Goal: Transaction & Acquisition: Obtain resource

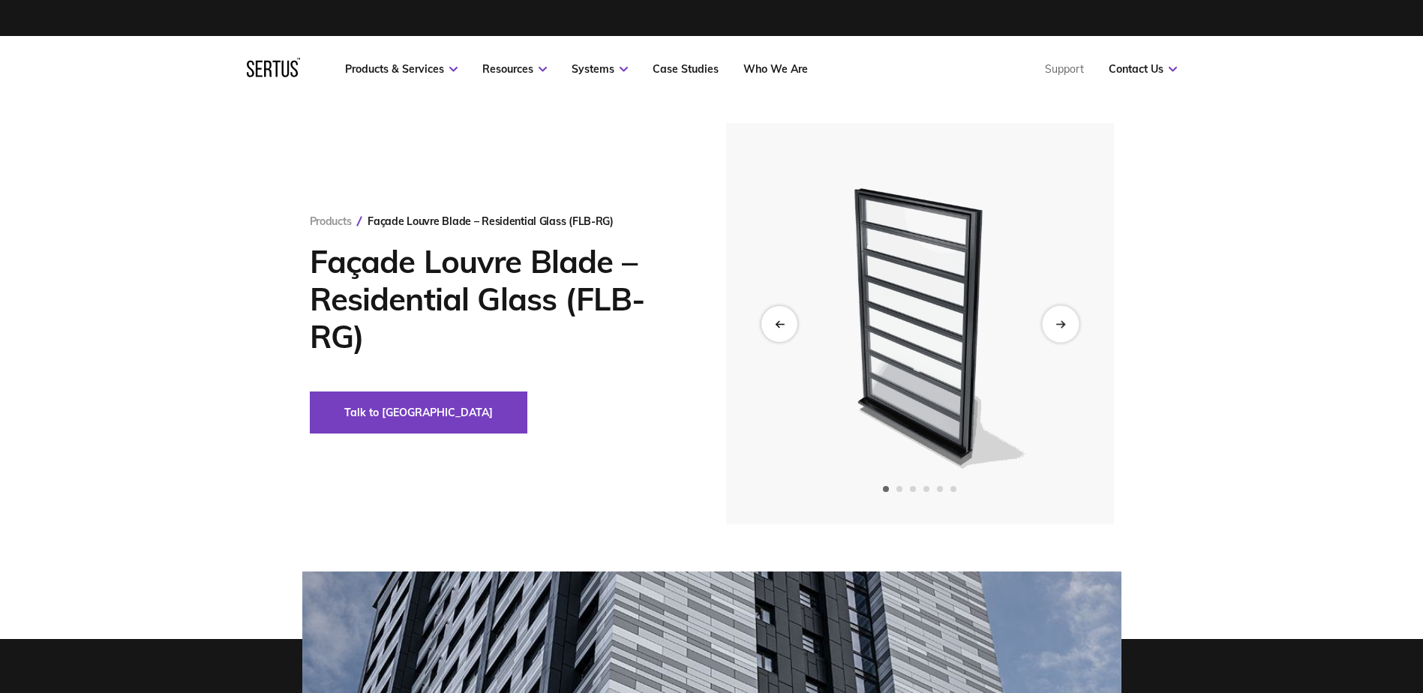
click at [1069, 321] on div "Next slide" at bounding box center [1060, 323] width 37 height 37
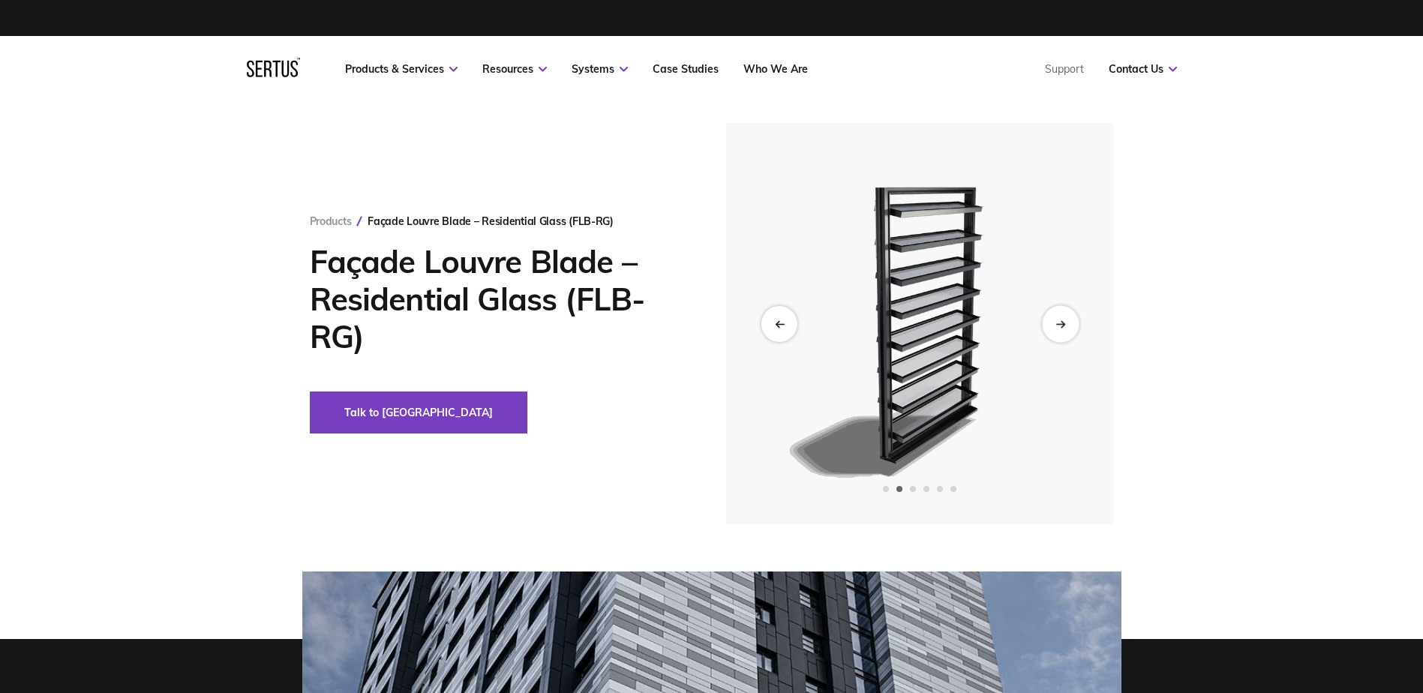
click at [1069, 321] on div "Next slide" at bounding box center [1060, 323] width 37 height 37
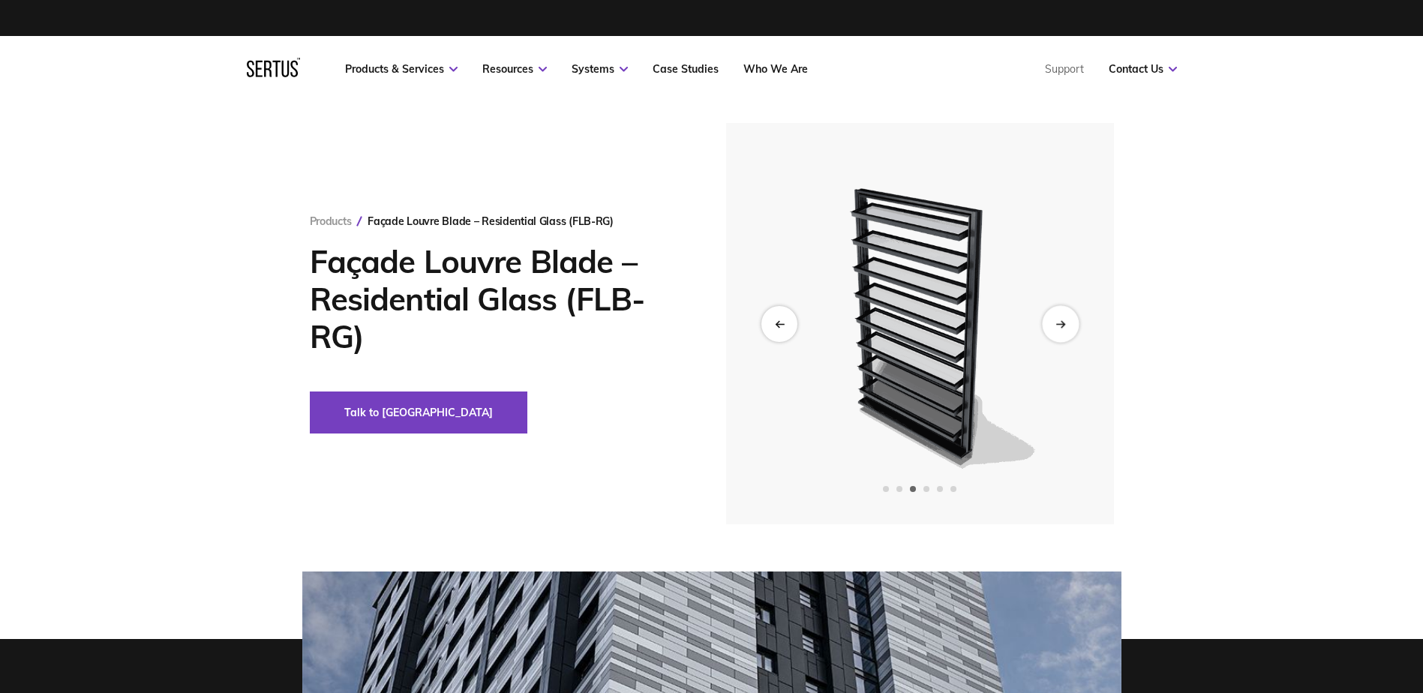
click at [1069, 321] on div "Next slide" at bounding box center [1060, 323] width 37 height 37
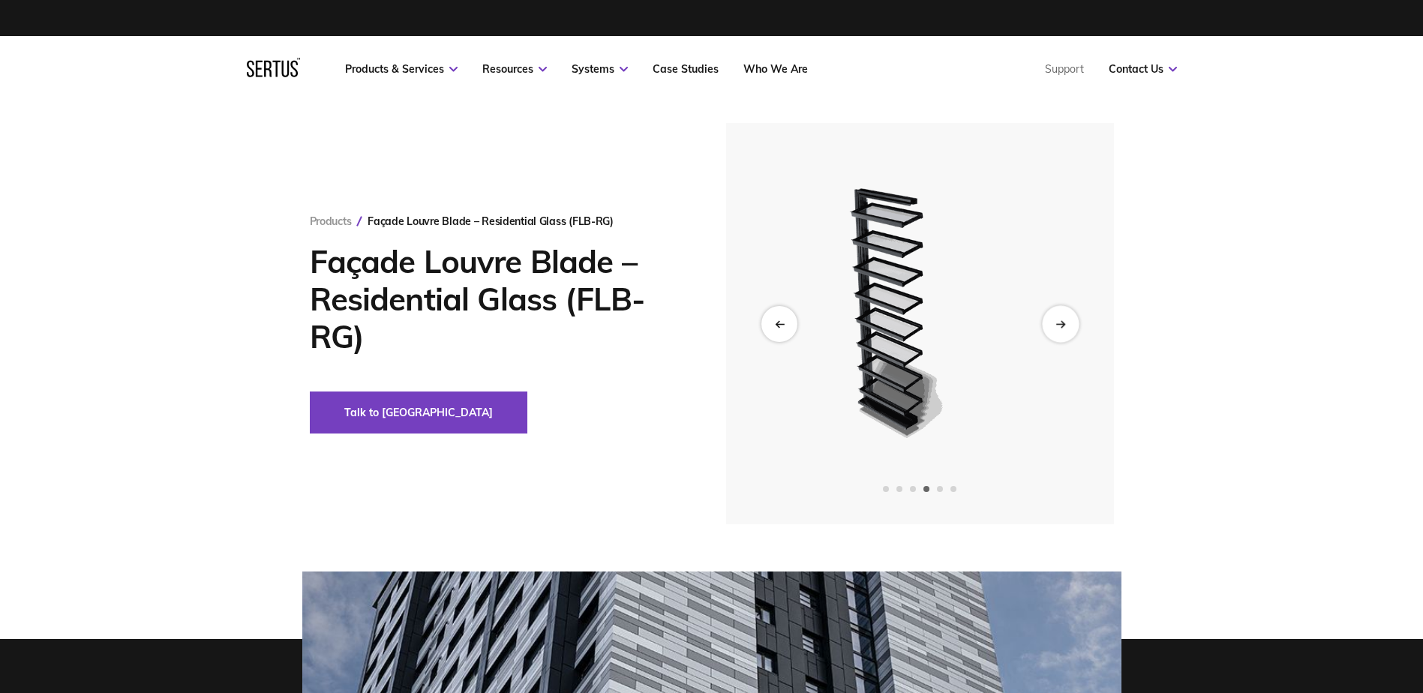
click at [1069, 321] on div "Next slide" at bounding box center [1060, 323] width 37 height 37
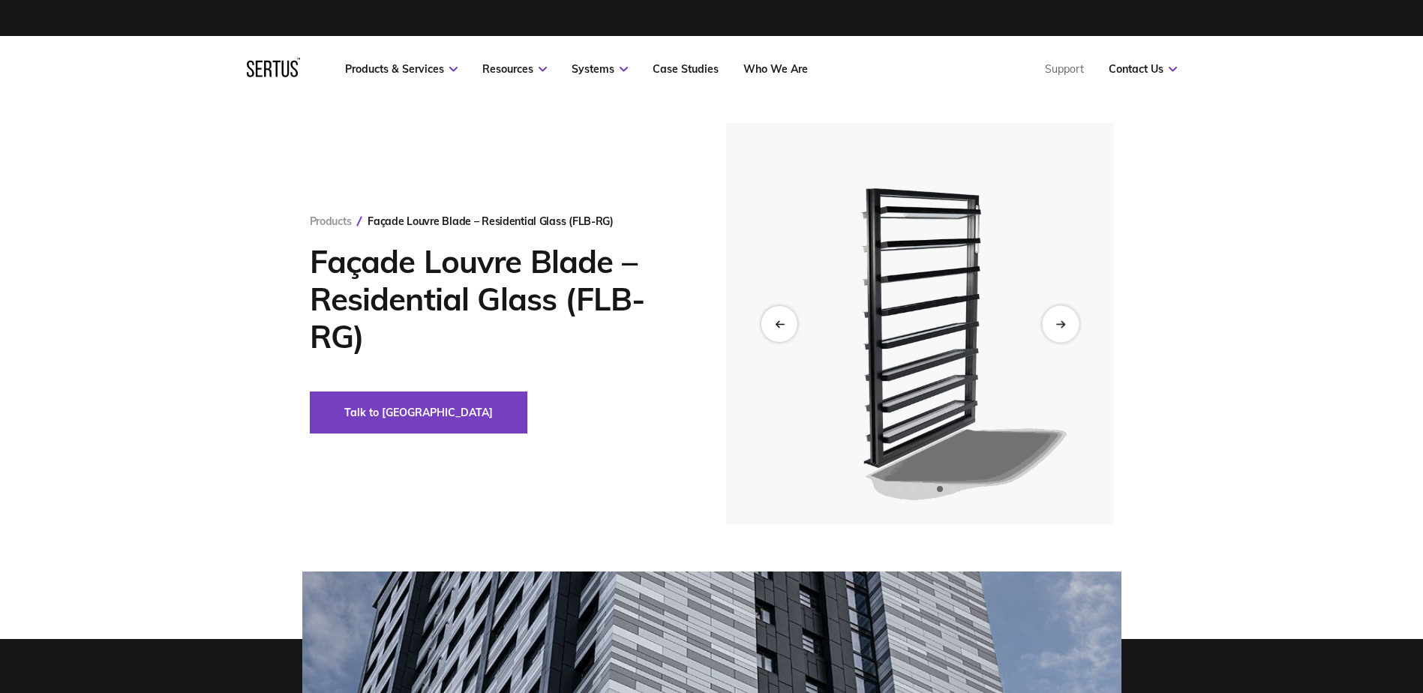
click at [1069, 321] on div "Next slide" at bounding box center [1060, 323] width 37 height 37
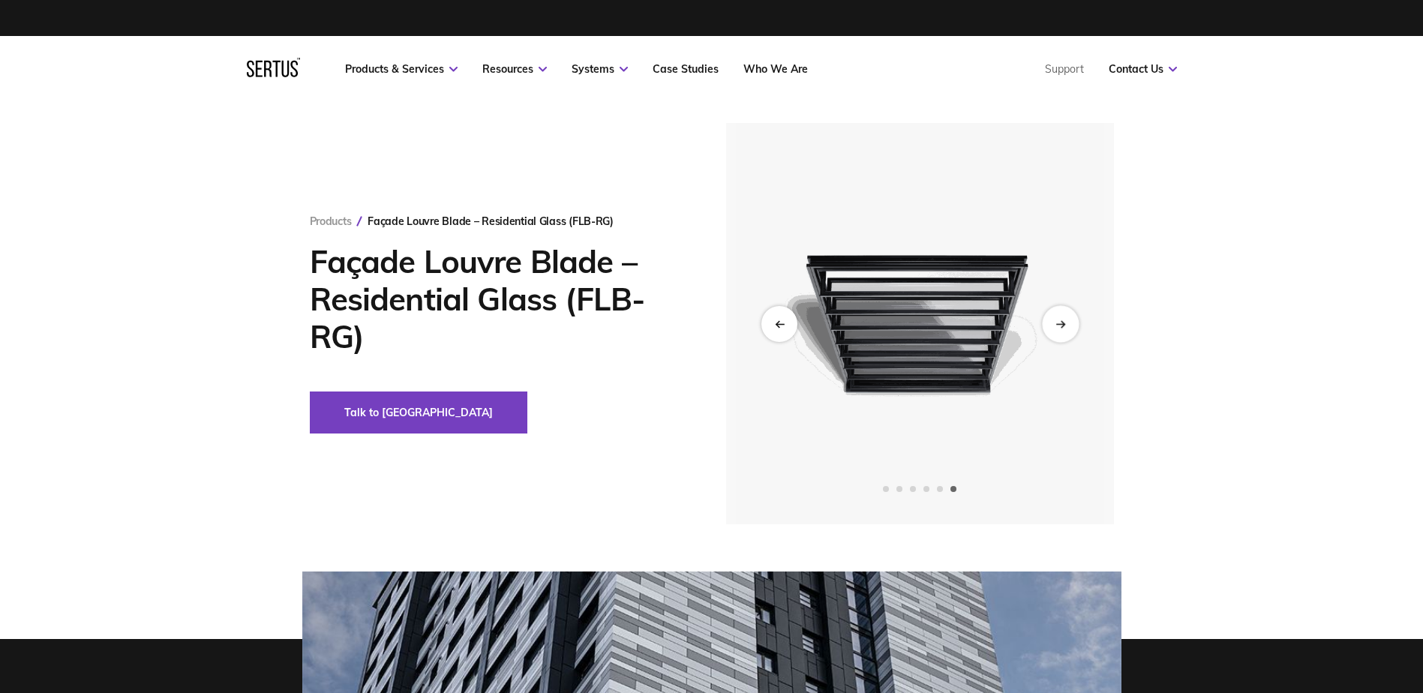
click at [1069, 321] on div "Next slide" at bounding box center [1060, 323] width 37 height 37
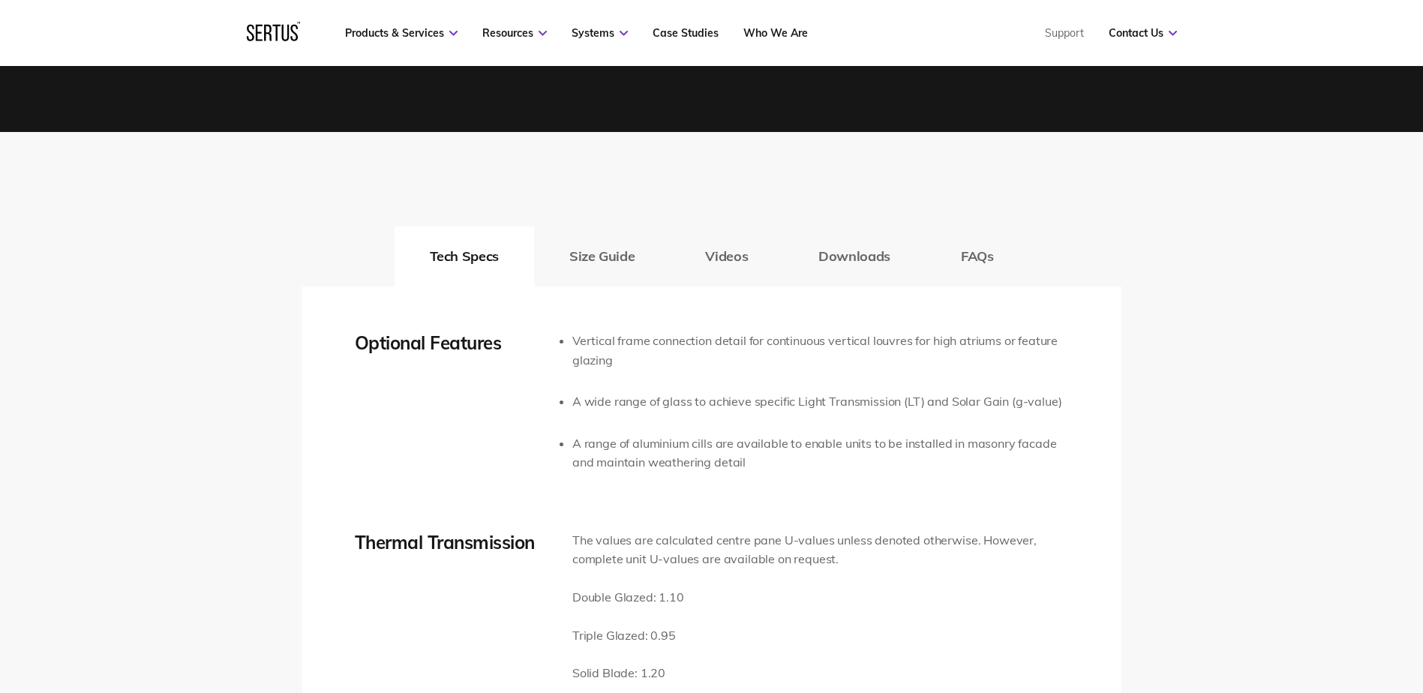
scroll to position [2325, 0]
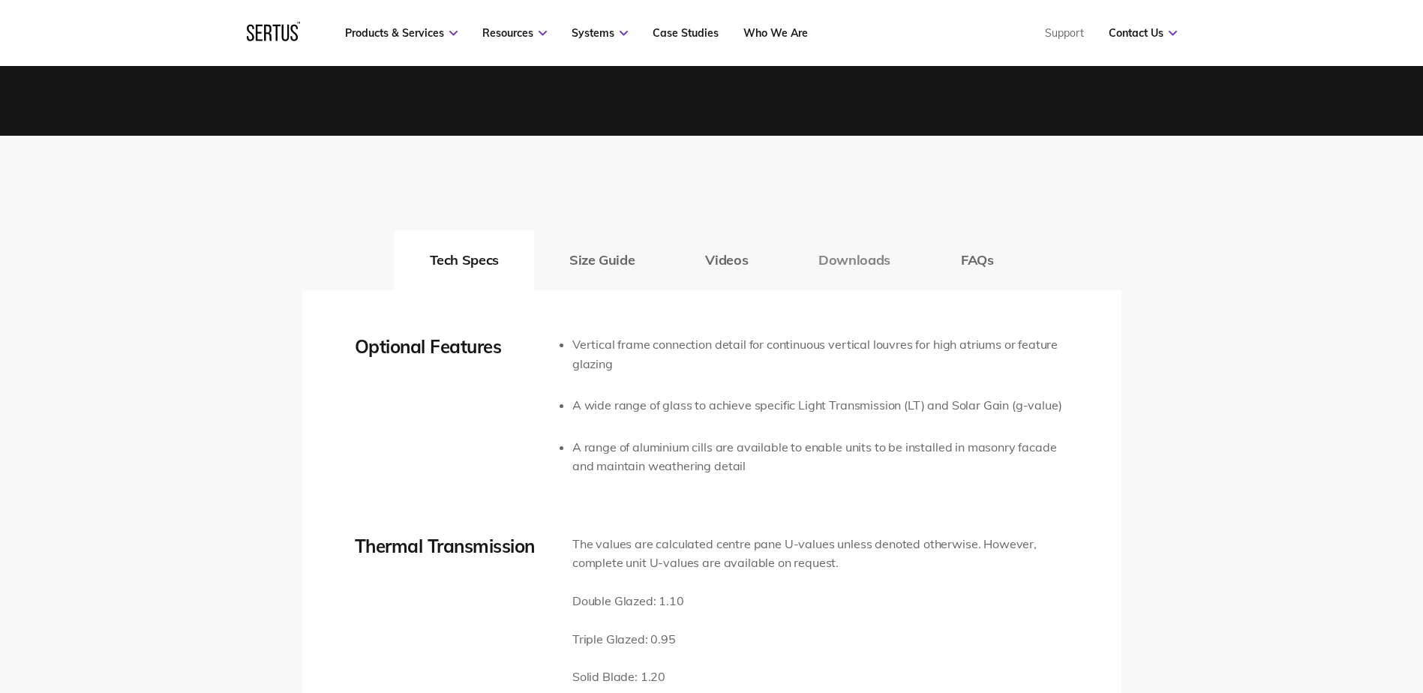
click at [872, 258] on button "Downloads" at bounding box center [854, 260] width 142 height 60
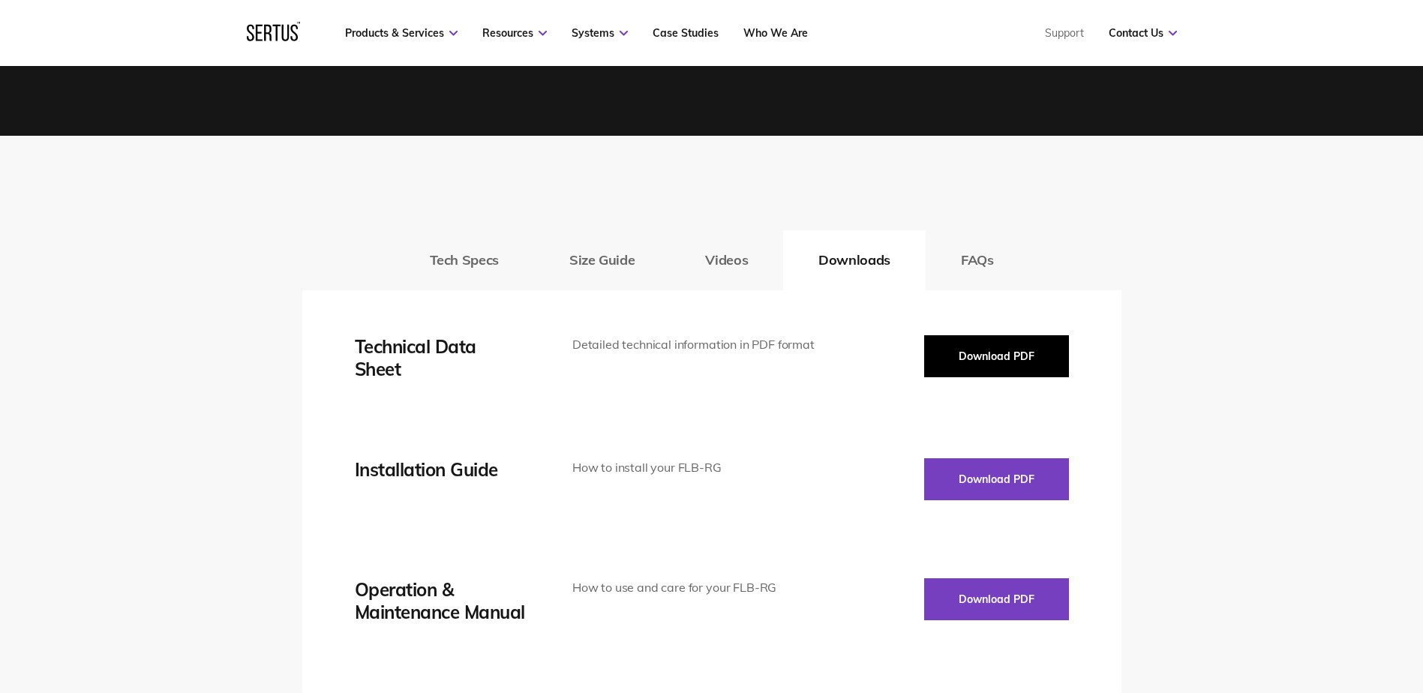
click at [994, 368] on button "Download PDF" at bounding box center [996, 356] width 145 height 42
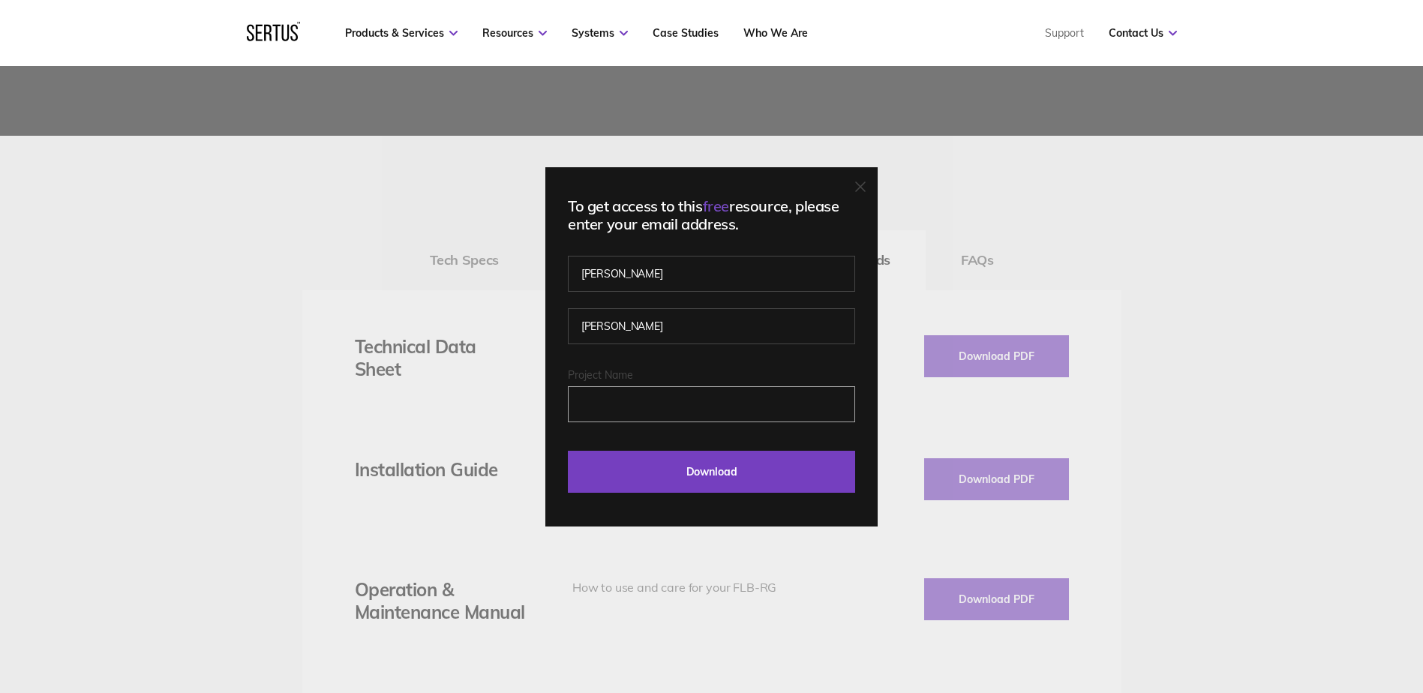
click at [656, 412] on input "Project Name" at bounding box center [711, 404] width 287 height 36
click at [716, 406] on input "Project Name" at bounding box center [711, 404] width 287 height 36
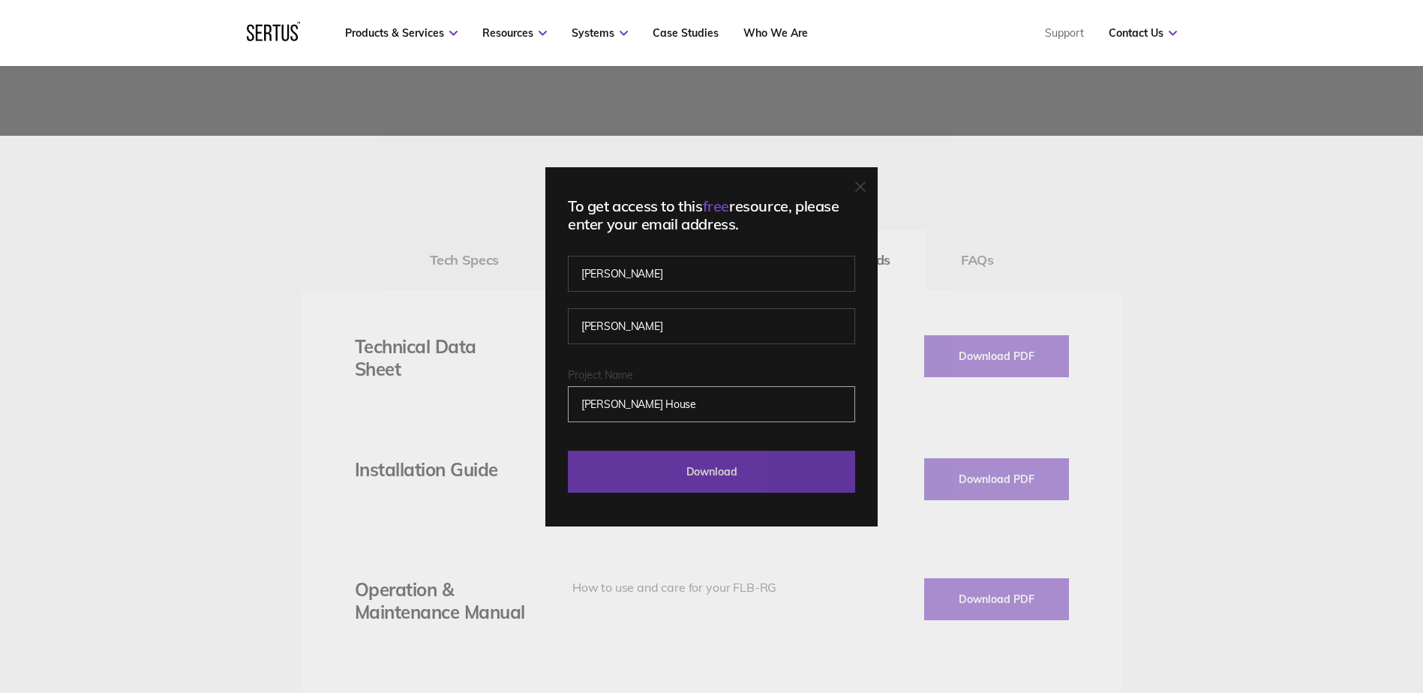
type input "[PERSON_NAME] House"
click at [757, 475] on input "Download" at bounding box center [711, 472] width 287 height 42
